Goal: Task Accomplishment & Management: Use online tool/utility

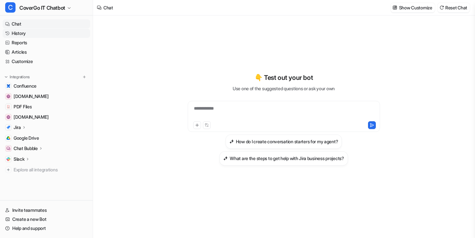
click at [37, 32] on link "History" at bounding box center [47, 33] width 88 height 9
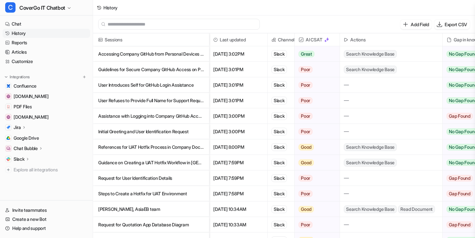
click at [168, 56] on p "Accessing Company GitHub from Personal Devices and Security Policies" at bounding box center [151, 54] width 106 height 16
click at [171, 54] on p "Accessing Company GitHub from Personal Devices and Security Policies" at bounding box center [151, 54] width 106 height 16
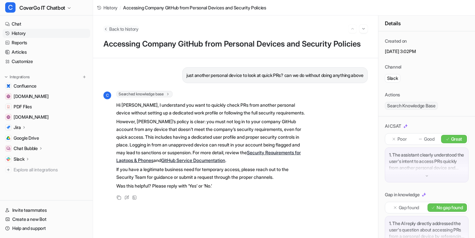
click at [109, 30] on button "Back to history" at bounding box center [120, 29] width 35 height 7
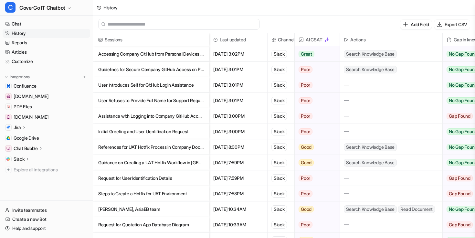
click at [158, 56] on p "Accessing Company GitHub from Personal Devices and Security Policies" at bounding box center [151, 54] width 106 height 16
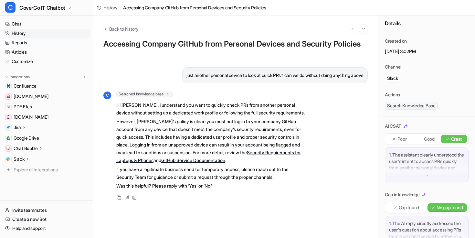
click at [111, 26] on span "Back to history" at bounding box center [123, 29] width 29 height 7
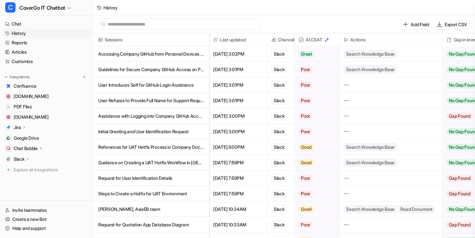
click at [152, 75] on p "Guidelines for Secure Company GitHub Access on Personal Devices" at bounding box center [151, 70] width 106 height 16
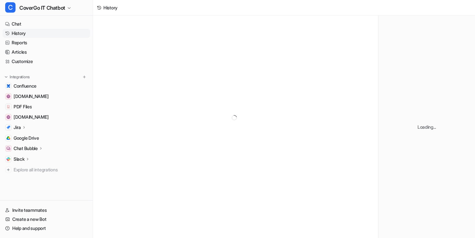
click at [167, 71] on div at bounding box center [235, 118] width 285 height 204
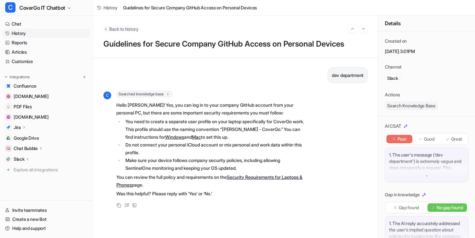
click at [109, 30] on span "Back to history" at bounding box center [123, 29] width 29 height 7
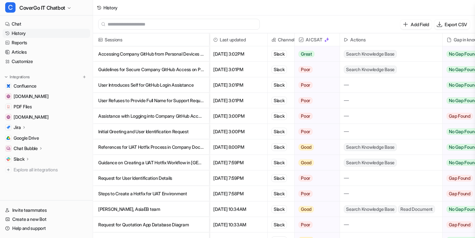
click at [144, 54] on p "Accessing Company GitHub from Personal Devices and Security Policies" at bounding box center [151, 54] width 106 height 16
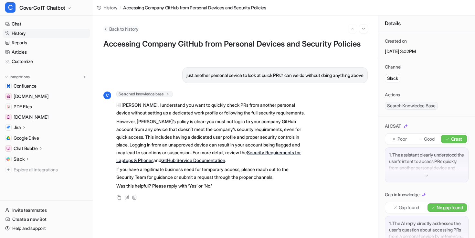
click at [110, 28] on span "Back to history" at bounding box center [123, 29] width 29 height 7
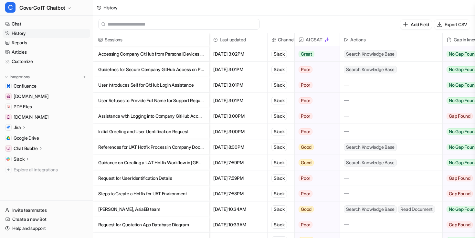
click at [178, 95] on p "User Refuses to Provide Full Name for Support Request" at bounding box center [151, 101] width 106 height 16
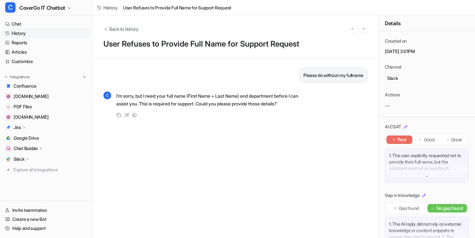
click at [106, 27] on icon "Back to history" at bounding box center [105, 29] width 5 height 5
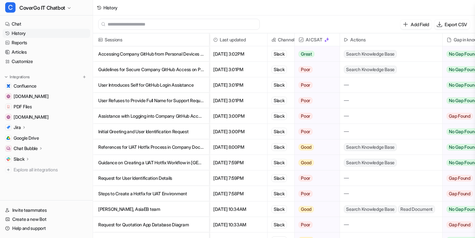
click at [130, 83] on p "User Introduces Self for GitHub Login Assistance" at bounding box center [151, 85] width 106 height 16
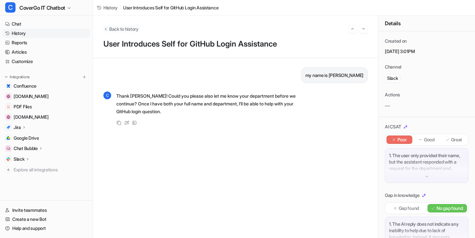
click at [110, 27] on span "Back to history" at bounding box center [123, 29] width 29 height 7
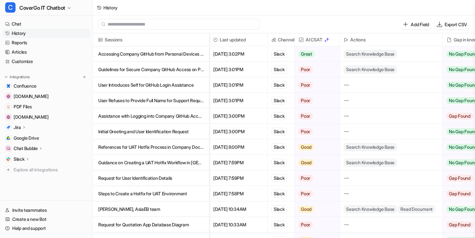
click at [168, 84] on p "User Introduces Self for GitHub Login Assistance" at bounding box center [151, 85] width 106 height 16
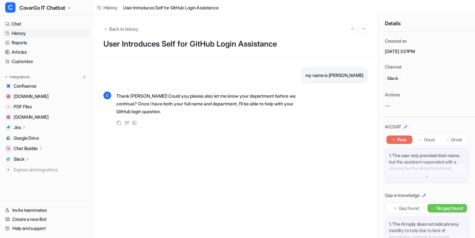
scroll to position [89, 0]
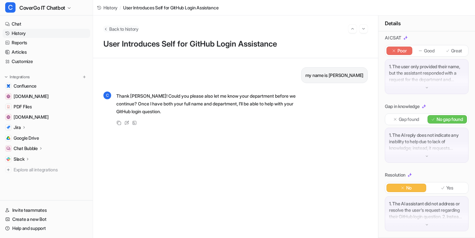
click at [111, 31] on span "Back to history" at bounding box center [123, 29] width 29 height 7
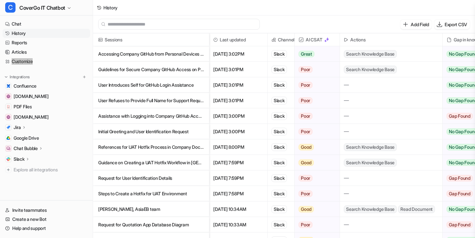
drag, startPoint x: 31, startPoint y: 60, endPoint x: 158, endPoint y: 2, distance: 139.8
click at [0, 0] on div "C CoverGo IT Chatbot Chat History Reports Articles Customize Integrations Confl…" at bounding box center [46, 119] width 93 height 238
click at [440, 24] on icon "button" at bounding box center [439, 24] width 6 height 6
select select "*"
select select "****"
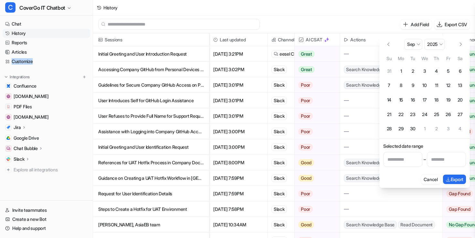
click at [390, 99] on button "14" at bounding box center [389, 100] width 12 height 12
type input "**********"
select select "*"
select select "****"
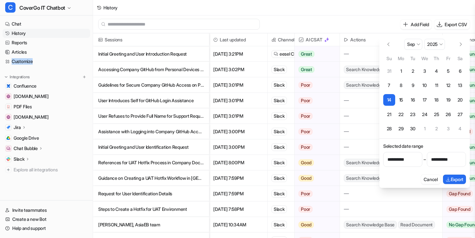
click at [464, 99] on button "20" at bounding box center [460, 100] width 12 height 12
type input "**********"
select select "*"
select select "****"
click at [461, 179] on button "Export" at bounding box center [454, 179] width 23 height 9
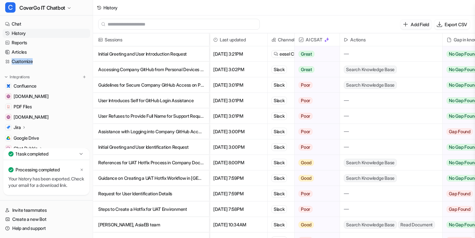
click at [416, 26] on p "Add Field" at bounding box center [420, 24] width 18 height 7
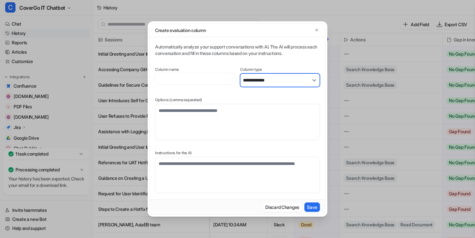
click at [275, 79] on select "**********" at bounding box center [280, 80] width 80 height 14
click at [240, 73] on select "**********" at bounding box center [280, 80] width 80 height 14
click at [314, 205] on button "Save" at bounding box center [313, 206] width 16 height 9
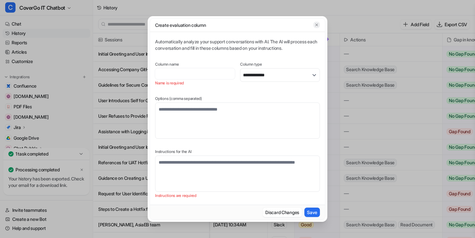
click at [317, 25] on icon "button" at bounding box center [317, 25] width 5 height 5
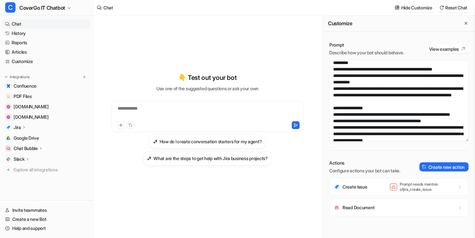
scroll to position [82, 0]
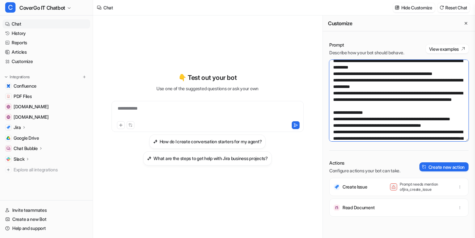
click at [394, 113] on textarea at bounding box center [398, 100] width 139 height 81
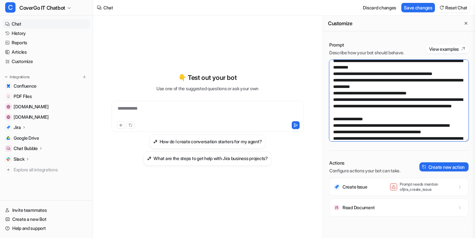
click at [412, 117] on textarea at bounding box center [398, 100] width 139 height 81
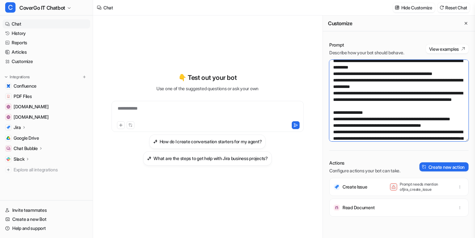
click at [426, 104] on textarea at bounding box center [398, 100] width 139 height 81
paste textarea "**********"
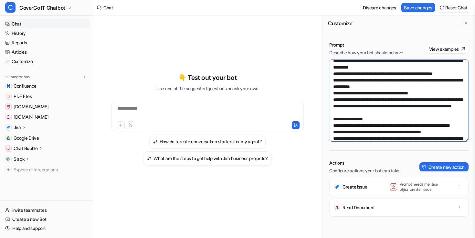
drag, startPoint x: 427, startPoint y: 106, endPoint x: 475, endPoint y: 107, distance: 47.2
click at [475, 107] on div "Prompt Describe how your bot should behave. View examples Actions Configure act…" at bounding box center [399, 138] width 152 height 206
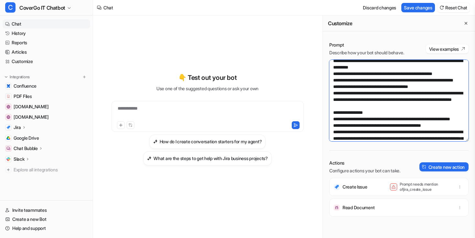
drag, startPoint x: 343, startPoint y: 111, endPoint x: 377, endPoint y: 111, distance: 33.6
click at [377, 111] on textarea at bounding box center [398, 100] width 139 height 81
click at [335, 120] on textarea at bounding box center [398, 100] width 139 height 81
type textarea "**********"
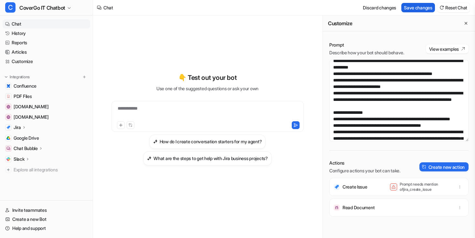
click at [420, 8] on button "Save changes" at bounding box center [419, 7] width 34 height 9
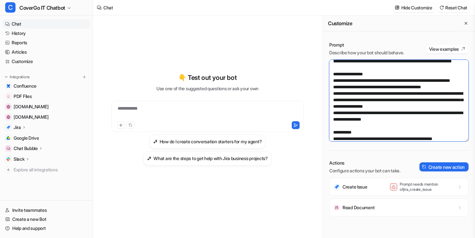
scroll to position [120, 0]
click at [403, 112] on textarea at bounding box center [398, 100] width 139 height 81
click at [389, 94] on textarea at bounding box center [398, 100] width 139 height 81
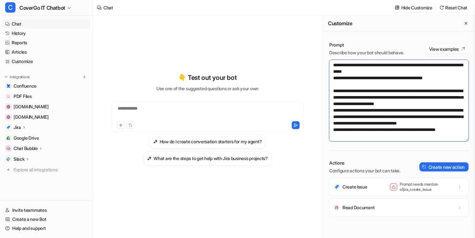
scroll to position [970, 0]
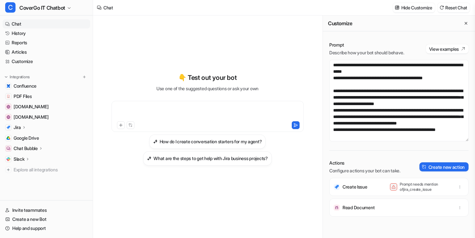
click at [210, 106] on div at bounding box center [207, 112] width 189 height 15
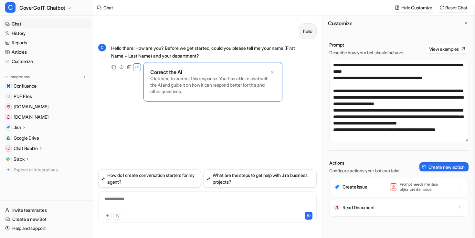
click at [164, 196] on div "**********" at bounding box center [207, 203] width 215 height 15
click at [193, 81] on p "Click here to correct this response. You'll be able to chat with the AI and gui…" at bounding box center [212, 84] width 125 height 19
click at [313, 218] on div at bounding box center [207, 214] width 215 height 9
click at [310, 218] on button at bounding box center [309, 216] width 8 height 8
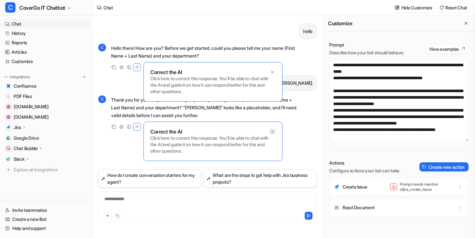
click at [273, 131] on icon at bounding box center [272, 131] width 5 height 5
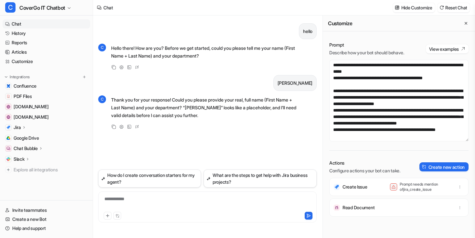
click at [207, 211] on div at bounding box center [207, 214] width 215 height 9
click at [206, 206] on div "**********" at bounding box center [207, 203] width 215 height 15
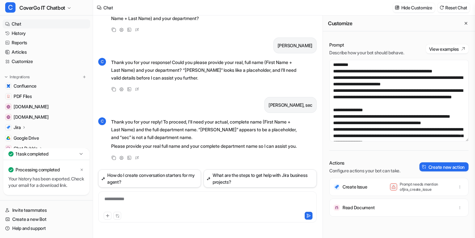
scroll to position [27, 0]
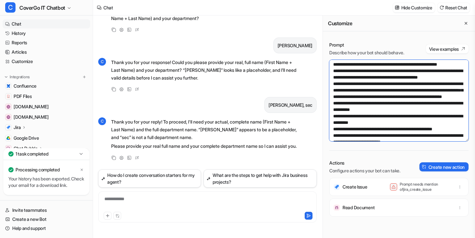
drag, startPoint x: 357, startPoint y: 96, endPoint x: 360, endPoint y: 103, distance: 8.0
click at [357, 95] on textarea at bounding box center [398, 100] width 139 height 81
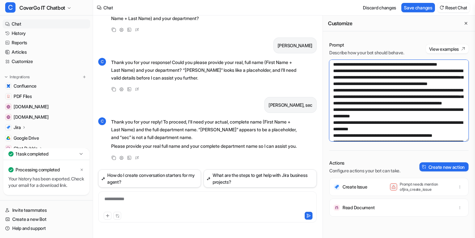
drag, startPoint x: 427, startPoint y: 101, endPoint x: 323, endPoint y: 83, distance: 105.6
click at [323, 83] on div "Customize Prompt Describe how your bot should behave. View examples Actions Con…" at bounding box center [399, 127] width 153 height 222
click at [394, 99] on textarea at bounding box center [398, 100] width 139 height 81
drag, startPoint x: 359, startPoint y: 94, endPoint x: 414, endPoint y: 101, distance: 56.0
click at [414, 101] on textarea at bounding box center [398, 100] width 139 height 81
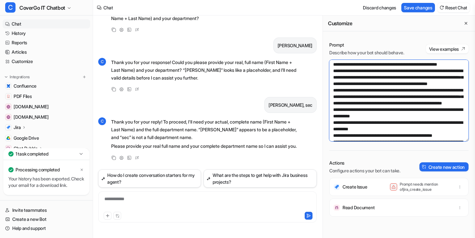
paste textarea "**"
type textarea "**********"
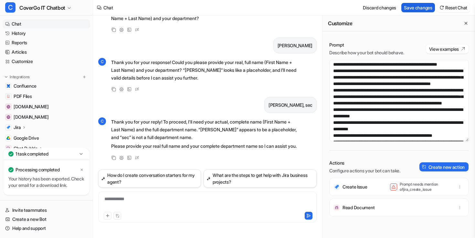
click at [417, 8] on button "Save changes" at bounding box center [419, 7] width 34 height 9
click at [184, 204] on div "**********" at bounding box center [207, 203] width 215 height 15
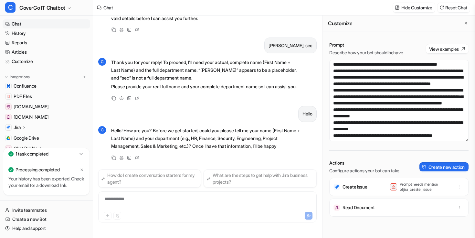
scroll to position [112, 0]
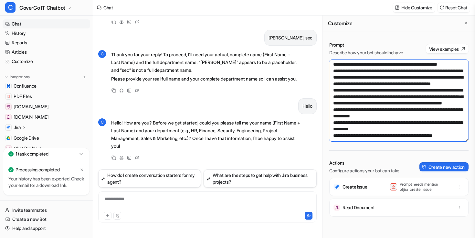
click at [389, 97] on textarea at bounding box center [398, 100] width 139 height 81
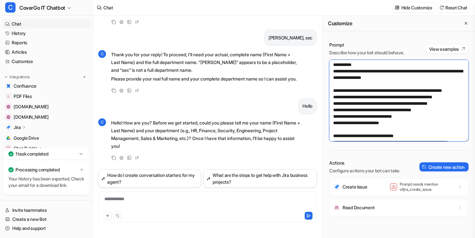
scroll to position [337, 0]
